Goal: Information Seeking & Learning: Learn about a topic

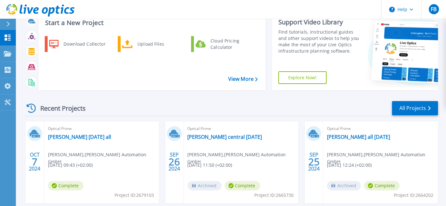
scroll to position [50, 0]
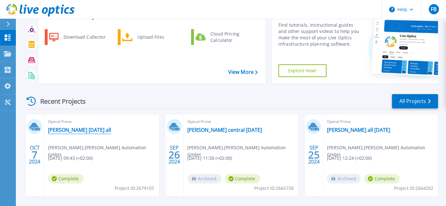
click at [77, 128] on link "[PERSON_NAME] [DATE] all" at bounding box center [79, 130] width 63 height 6
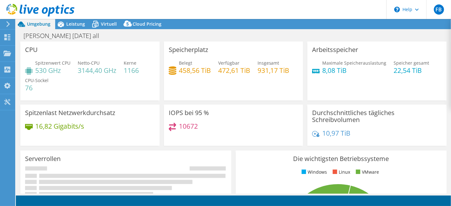
select select "EUFrankfurt"
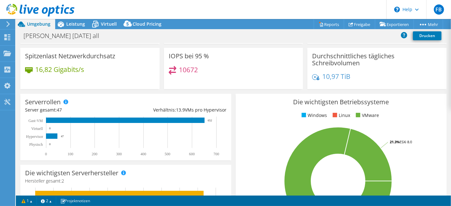
scroll to position [58, 0]
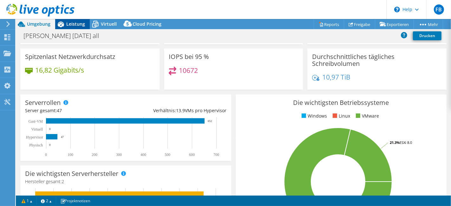
click at [77, 23] on span "Leistung" at bounding box center [75, 24] width 19 height 6
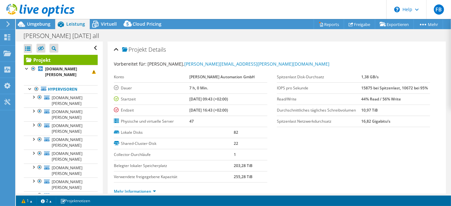
scroll to position [0, 0]
click at [35, 136] on div at bounding box center [33, 139] width 6 height 6
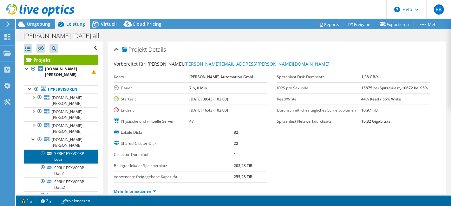
click at [76, 150] on link "SPRH1ESXVC03P-Local" at bounding box center [61, 157] width 74 height 14
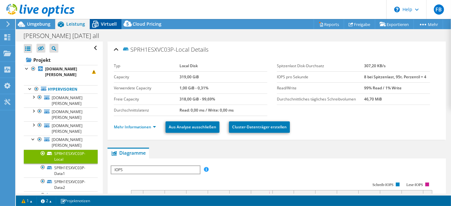
click at [101, 24] on span "Virtuell" at bounding box center [109, 24] width 16 height 6
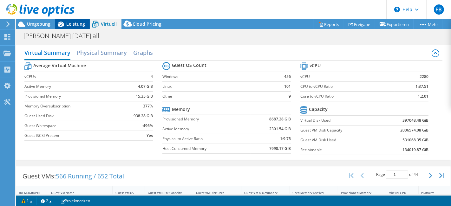
click at [71, 26] on span "Leistung" at bounding box center [75, 24] width 19 height 6
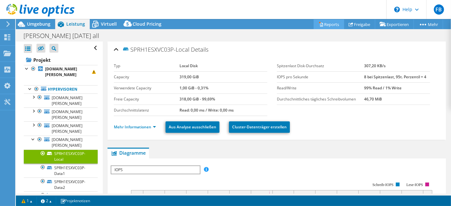
click at [330, 27] on link "Reports" at bounding box center [329, 24] width 30 height 10
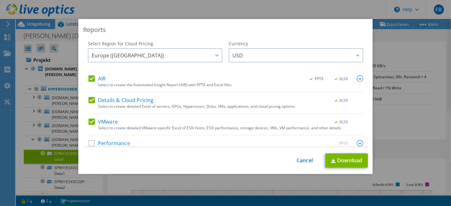
click at [398, 33] on div "Reports Select Region for Cloud Pricing Asia Pacific ([GEOGRAPHIC_DATA]) [GEOGR…" at bounding box center [225, 103] width 451 height 168
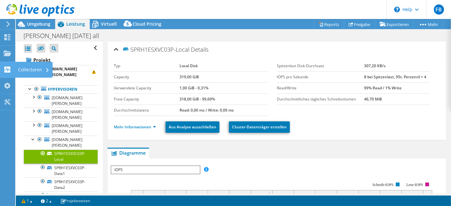
click at [5, 67] on use at bounding box center [7, 70] width 6 height 6
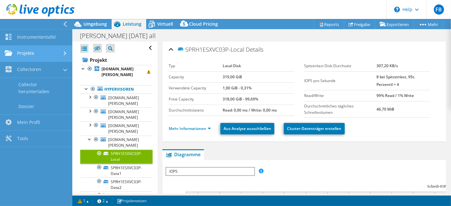
click at [17, 54] on link "Projekte" at bounding box center [36, 54] width 72 height 16
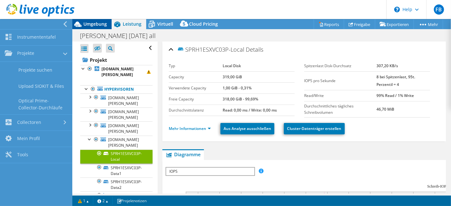
click at [91, 22] on span "Umgebung" at bounding box center [94, 24] width 23 height 6
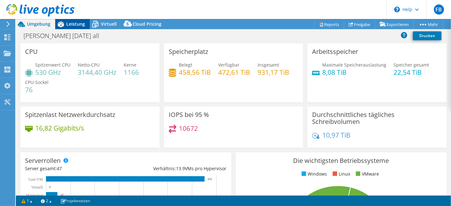
click at [74, 28] on div "Leistung" at bounding box center [72, 24] width 35 height 10
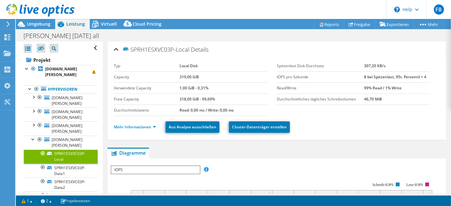
click at [89, 46] on div "Alle öffnen Alle schließen Ausgeschlossene Knoten verbergen Projektbaumfilter" at bounding box center [61, 48] width 74 height 13
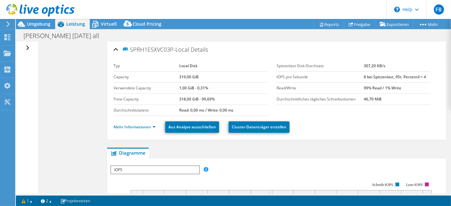
click at [30, 47] on div "Alle öffnen Alle schließen Ausgeschlossene Knoten verbergen Projektbaumfilter" at bounding box center [27, 118] width 22 height 152
click at [25, 48] on div "Alle öffnen Alle schließen Ausgeschlossene Knoten verbergen Projektbaumfilter" at bounding box center [28, 48] width 9 height 13
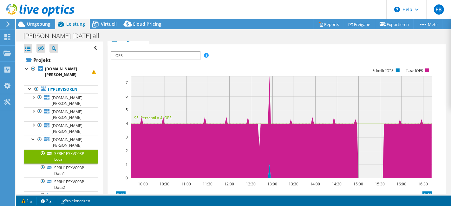
scroll to position [95, 0]
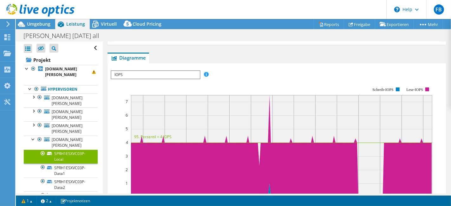
click at [197, 74] on span "IOPS" at bounding box center [155, 75] width 88 height 8
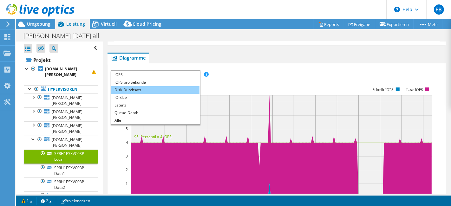
click at [149, 89] on li "Disk-Durchsatz" at bounding box center [155, 90] width 88 height 8
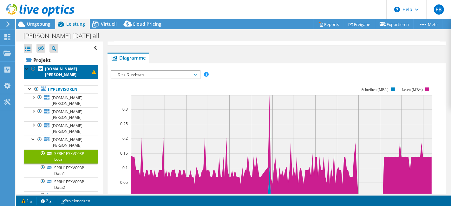
click at [51, 67] on b "[DOMAIN_NAME][PERSON_NAME]" at bounding box center [61, 71] width 32 height 11
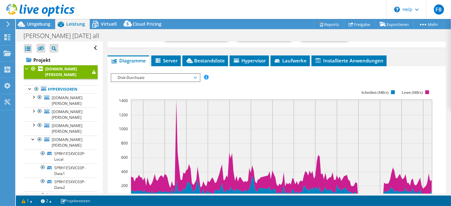
scroll to position [134, 0]
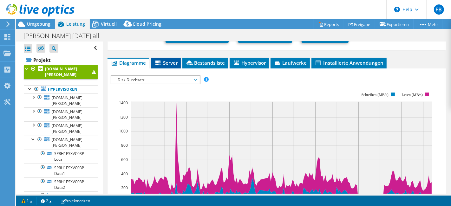
click at [172, 62] on span "Server" at bounding box center [165, 63] width 23 height 6
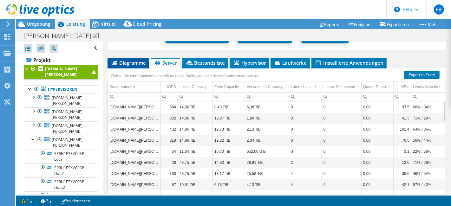
click at [142, 61] on span "Diagramme" at bounding box center [128, 63] width 35 height 6
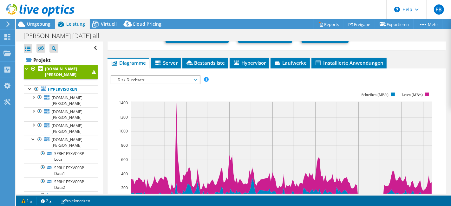
click at [156, 76] on span "Disk-Durchsatz" at bounding box center [156, 80] width 82 height 8
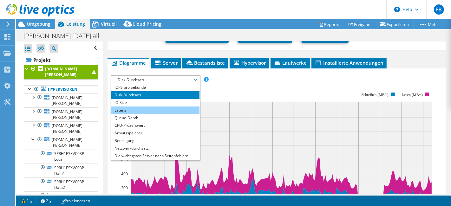
click at [153, 107] on li "Latenz" at bounding box center [155, 111] width 88 height 8
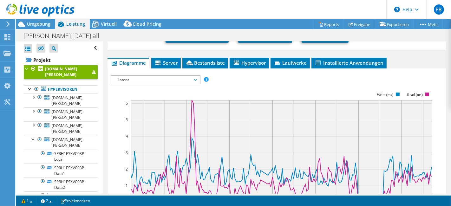
click at [163, 77] on span "Latenz" at bounding box center [156, 80] width 82 height 8
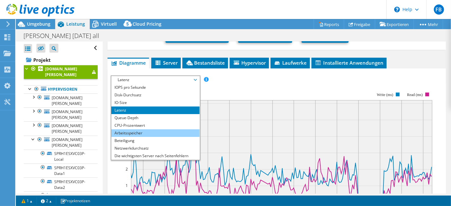
click at [155, 131] on li "Arbeitsspeicher" at bounding box center [155, 133] width 88 height 8
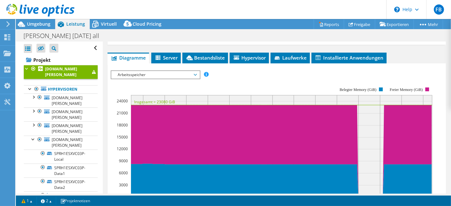
scroll to position [136, 0]
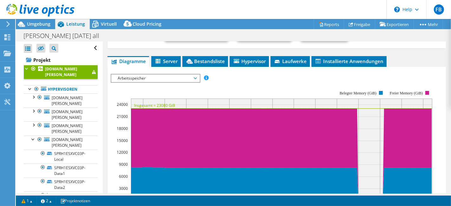
click at [161, 78] on span "Arbeitsspeicher" at bounding box center [156, 79] width 82 height 8
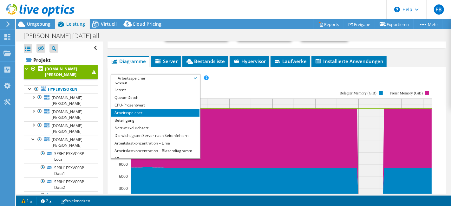
scroll to position [23, 0]
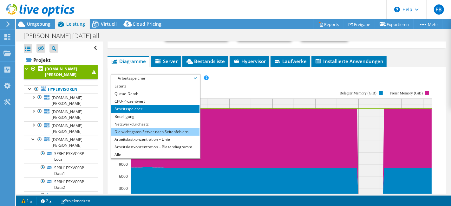
click at [179, 128] on li "Die wichtigsten Server nach Seitenfehlern" at bounding box center [155, 132] width 88 height 8
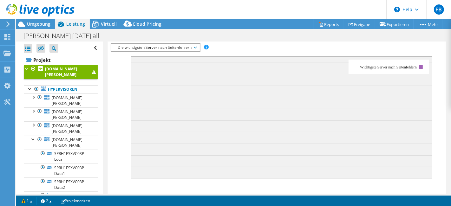
scroll to position [126, 0]
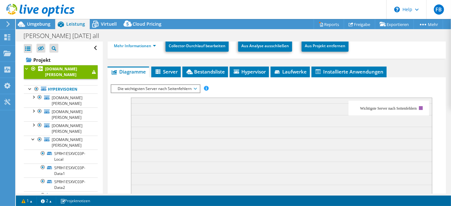
click at [156, 88] on span "Die wichtigsten Server nach Seitenfehlern" at bounding box center [156, 89] width 82 height 8
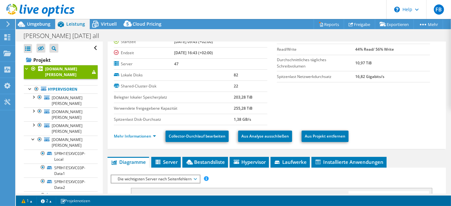
scroll to position [0, 0]
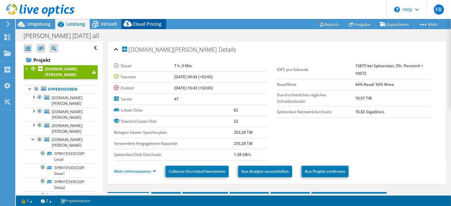
click at [141, 25] on span "Cloud Pricing" at bounding box center [147, 24] width 29 height 6
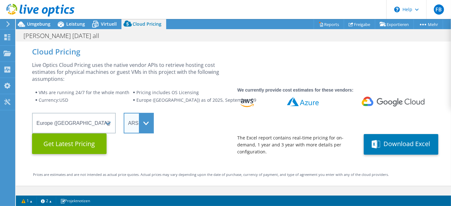
click at [146, 121] on select "ARS AUD BRL CAD CHF CLP CNY DKK EUR GBP HKD HUF INR JPY MXN MYR NOK NZD PEN SEK…" at bounding box center [139, 123] width 30 height 21
click at [124, 113] on select "ARS AUD BRL CAD CHF CLP CNY DKK EUR GBP HKD HUF INR JPY MXN MYR NOK NZD PEN SEK…" at bounding box center [139, 123] width 30 height 21
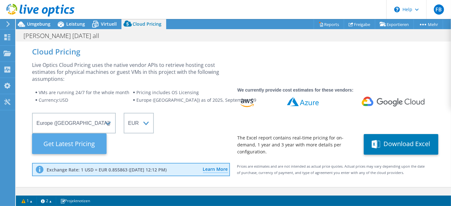
click at [80, 145] on Latest "Get Latest Pricing" at bounding box center [69, 144] width 75 height 21
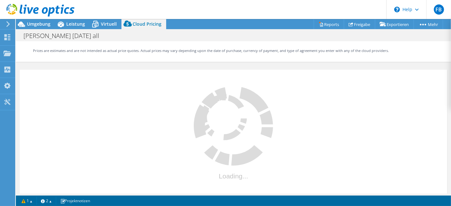
select select "EUR"
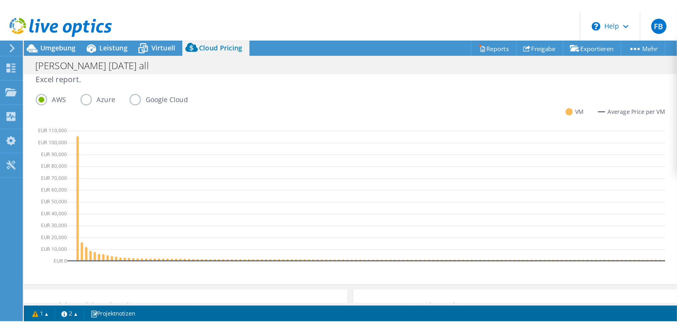
scroll to position [227, 0]
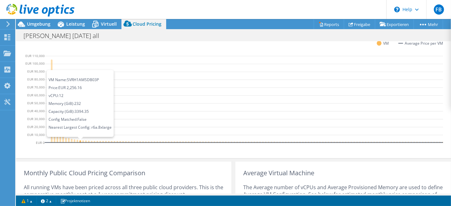
click at [80, 141] on icon at bounding box center [81, 142] width 2 height 3
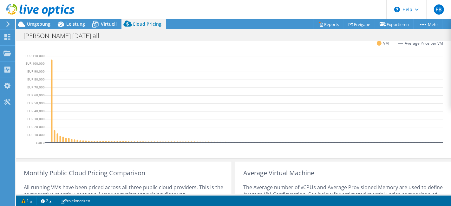
click at [254, 9] on header "FB Endbenutzer [PERSON_NAME] [PERSON_NAME][EMAIL_ADDRESS][PERSON_NAME][DOMAIN_N…" at bounding box center [225, 9] width 451 height 19
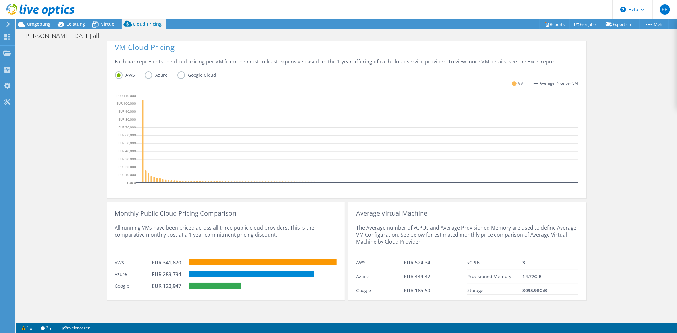
scroll to position [23, 0]
